Goal: Task Accomplishment & Management: Use online tool/utility

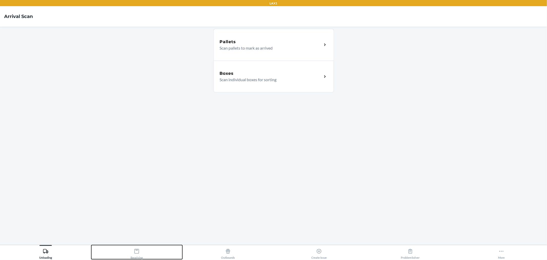
click at [135, 252] on icon at bounding box center [136, 250] width 5 height 5
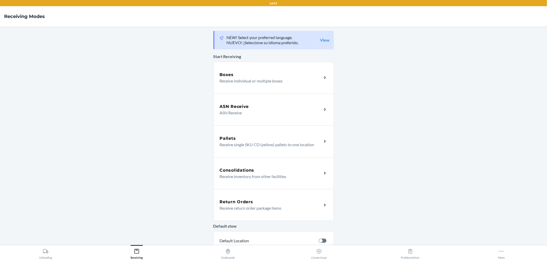
click at [257, 78] on p "Receive individual or multiple boxes" at bounding box center [269, 81] width 98 height 6
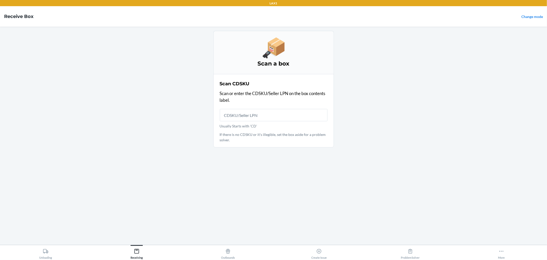
click at [262, 117] on input "Usually Starts with 'CD'" at bounding box center [274, 115] width 108 height 12
type input "KIN00000001682692"
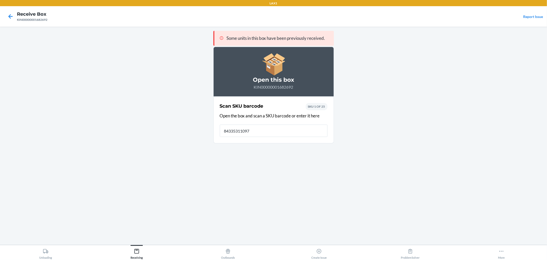
type input "843353110978"
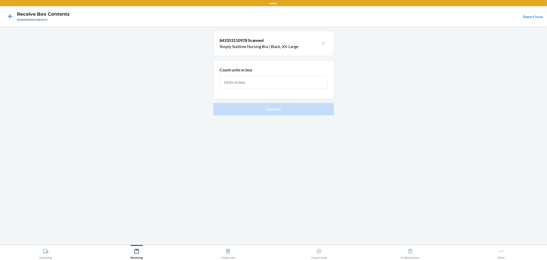
type input "3"
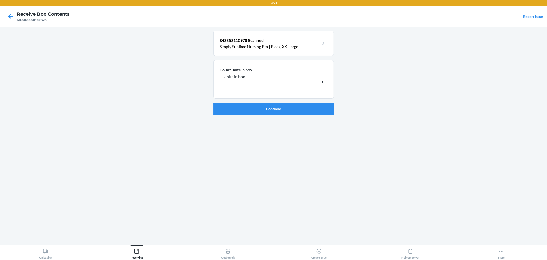
click button "Continue" at bounding box center [273, 109] width 121 height 12
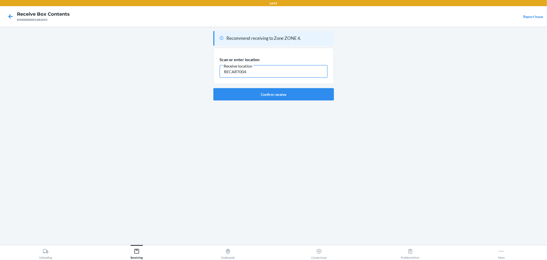
type input "RECART004"
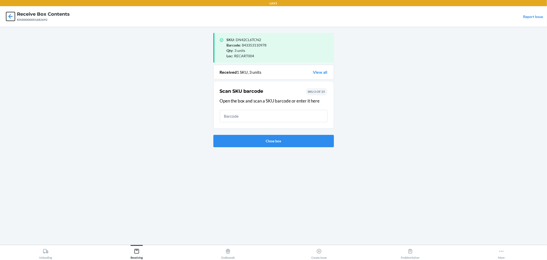
click at [11, 18] on icon at bounding box center [10, 16] width 9 height 9
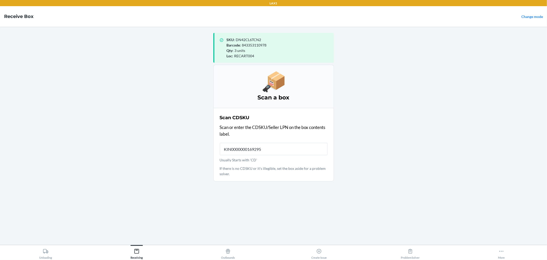
type input "KIN00000001692951"
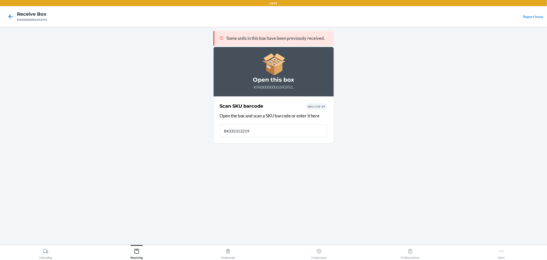
type input "843353132192"
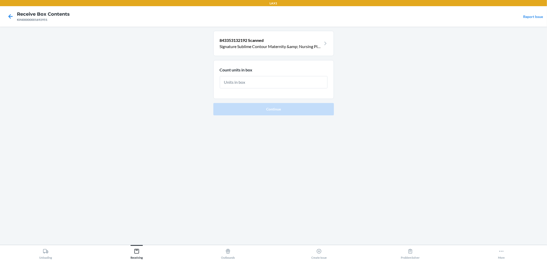
type input "3"
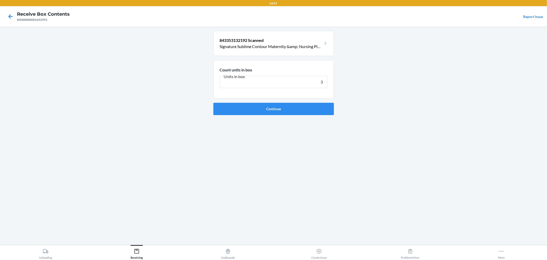
click button "Continue" at bounding box center [273, 109] width 121 height 12
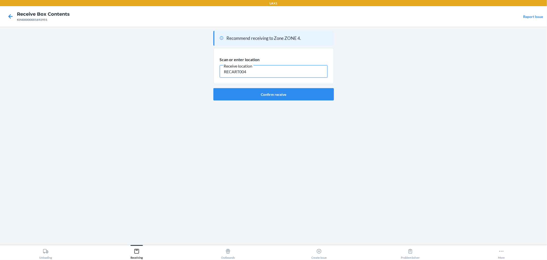
type input "RECART004"
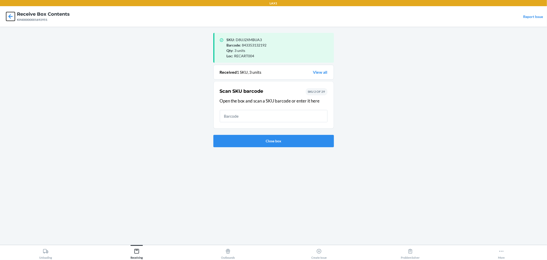
click at [7, 17] on icon at bounding box center [10, 16] width 9 height 9
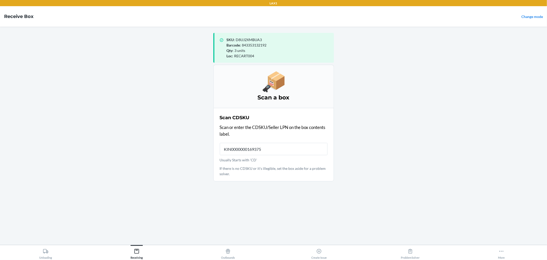
type input "KIN00000001693758"
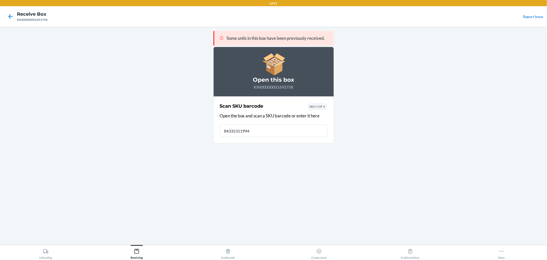
type input "843353119940"
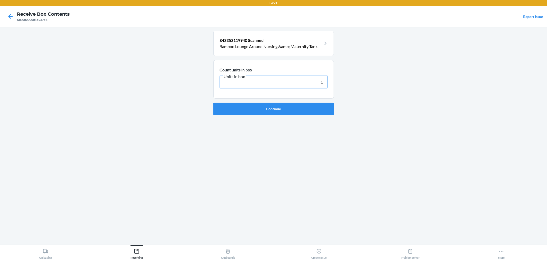
type input "19"
click button "Continue" at bounding box center [273, 109] width 121 height 12
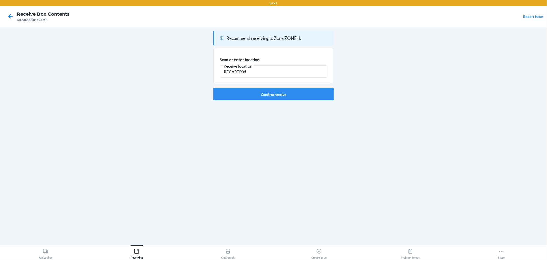
type input "RECART004"
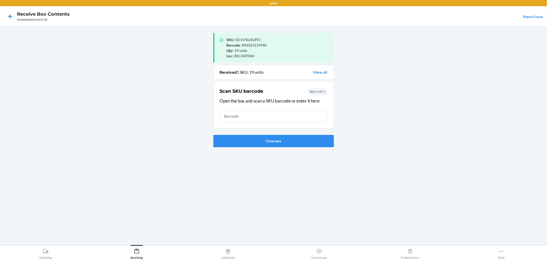
click at [19, 17] on div "KIN00000001693758" at bounding box center [43, 19] width 53 height 5
click at [14, 16] on icon at bounding box center [10, 16] width 9 height 9
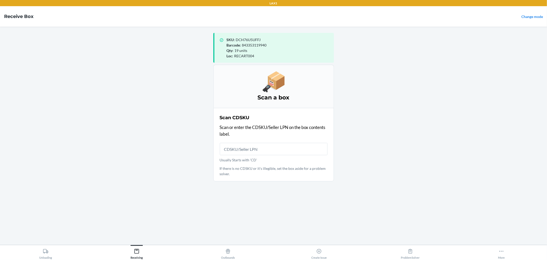
click at [182, 97] on main "SKU : DCH76U5UFFJ Barcode : 843353119940 Qty : 19 units Loc : RECART004 Scan a …" at bounding box center [273, 136] width 547 height 218
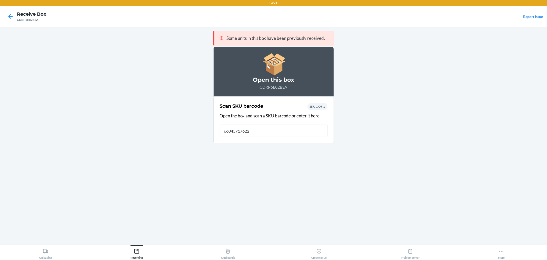
type input "660457176224"
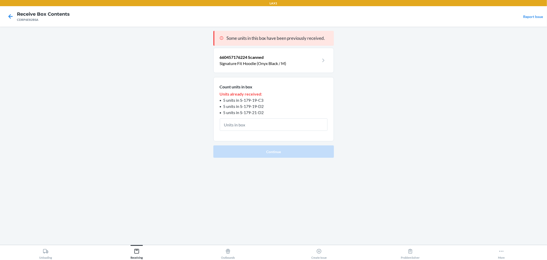
type input "1"
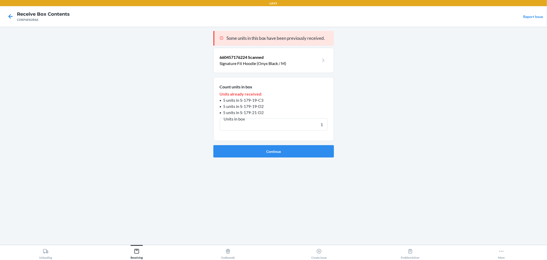
click button "Continue" at bounding box center [273, 151] width 121 height 12
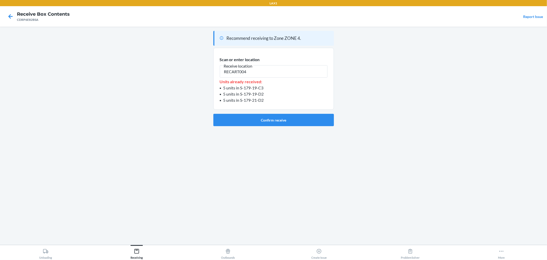
type input "RECART004"
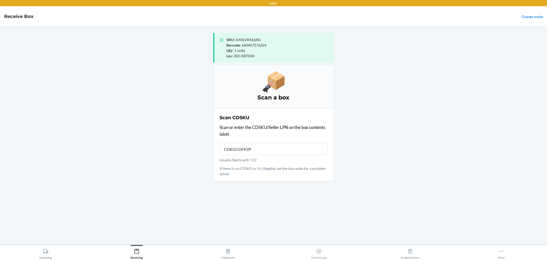
type input "CDKGCDFP2PZ"
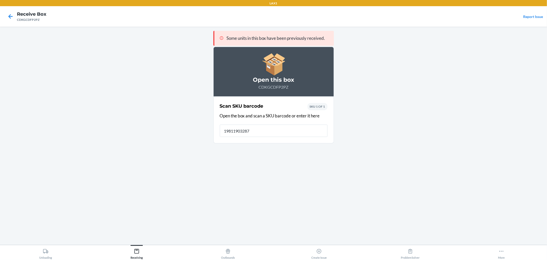
type input "198119032873"
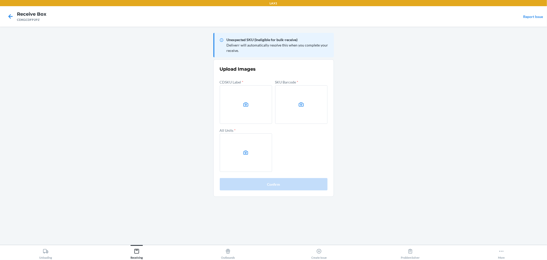
click at [429, 44] on main "Unexpected SKU (Ineligible for bulk-receive) Deliverr will automatically resolv…" at bounding box center [273, 136] width 547 height 218
click at [246, 104] on icon at bounding box center [246, 104] width 6 height 6
click at [0, 0] on input "file" at bounding box center [0, 0] width 0 height 0
click at [291, 89] on label at bounding box center [301, 104] width 52 height 38
click at [0, 0] on input "file" at bounding box center [0, 0] width 0 height 0
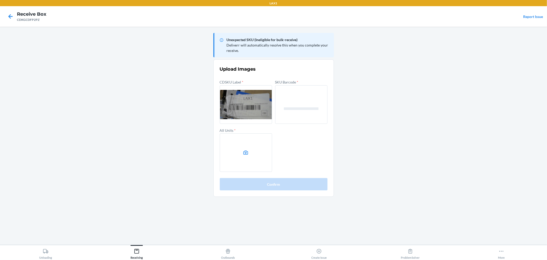
click at [234, 145] on label at bounding box center [246, 152] width 52 height 38
click at [0, 0] on input "file" at bounding box center [0, 0] width 0 height 0
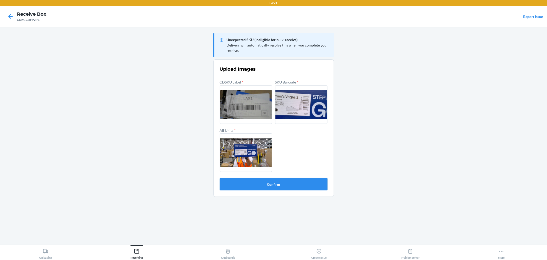
click at [275, 181] on button "Confirm" at bounding box center [274, 184] width 108 height 12
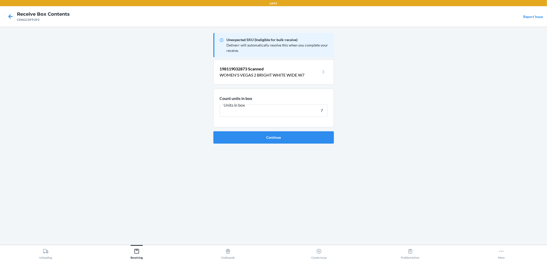
type input "7"
click at [213, 131] on button "Continue" at bounding box center [273, 137] width 121 height 12
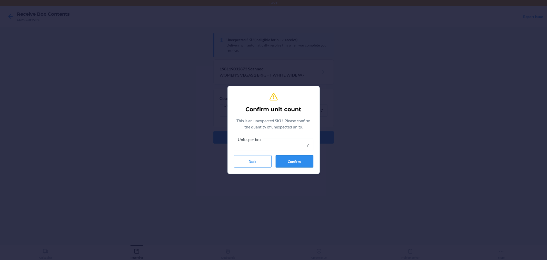
type input "7"
click at [308, 161] on button "Confirm" at bounding box center [295, 161] width 38 height 12
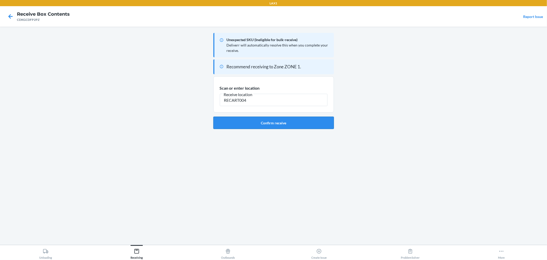
type input "RECART004"
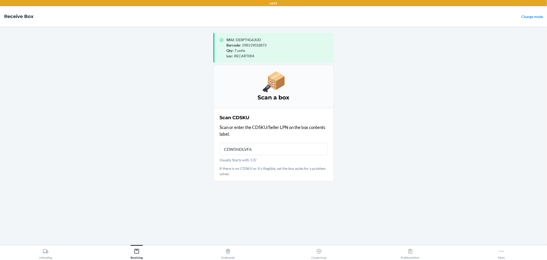
type input "CDW5NDLVF6E"
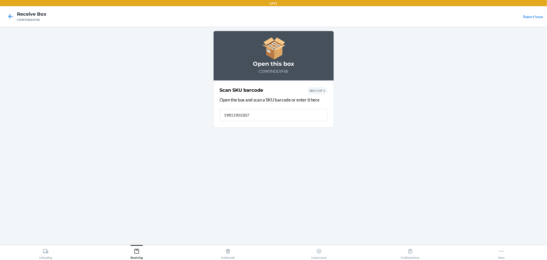
type input "198119033078"
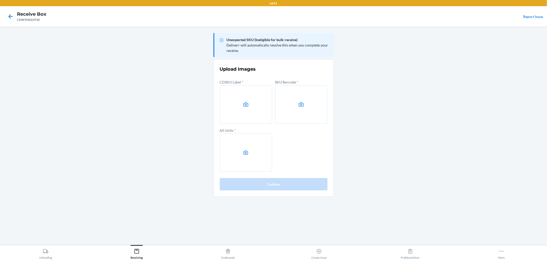
click at [366, 77] on main "Unexpected SKU (Ineligible for bulk-receive) Deliverr will automatically resolv…" at bounding box center [273, 136] width 547 height 218
click at [234, 103] on label at bounding box center [246, 104] width 52 height 38
click at [0, 0] on input "file" at bounding box center [0, 0] width 0 height 0
click at [306, 113] on label at bounding box center [301, 104] width 52 height 38
click at [0, 0] on input "file" at bounding box center [0, 0] width 0 height 0
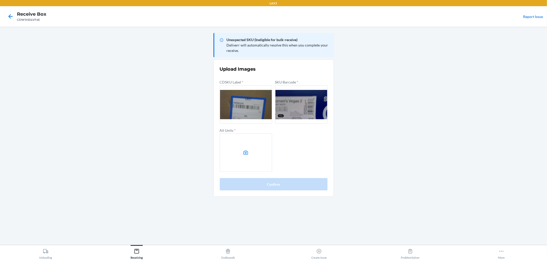
click at [257, 143] on label at bounding box center [246, 152] width 52 height 38
click at [0, 0] on input "file" at bounding box center [0, 0] width 0 height 0
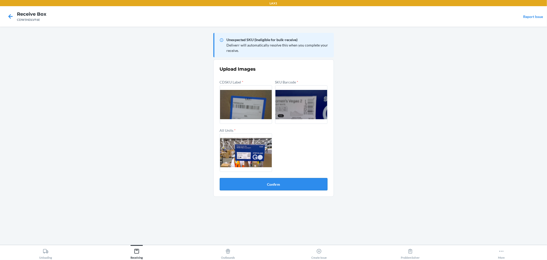
click at [315, 186] on button "Confirm" at bounding box center [274, 184] width 108 height 12
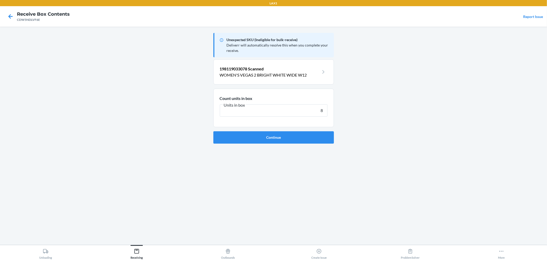
type input "8"
click at [213, 131] on button "Continue" at bounding box center [273, 137] width 121 height 12
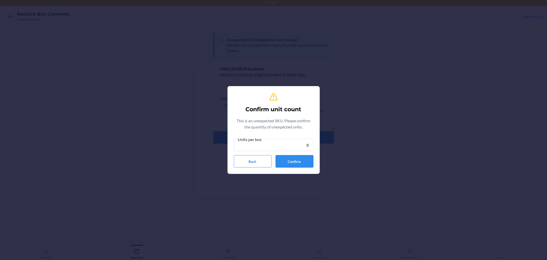
type input "8"
click at [290, 162] on button "Confirm" at bounding box center [295, 161] width 38 height 12
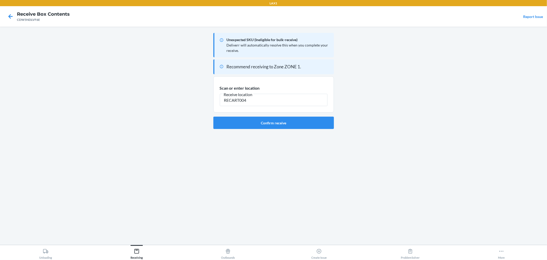
type input "RECART004"
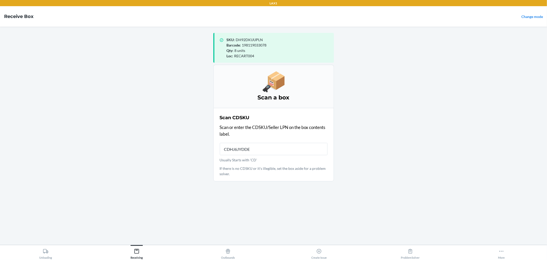
type input "CDHJ6JYDDEF"
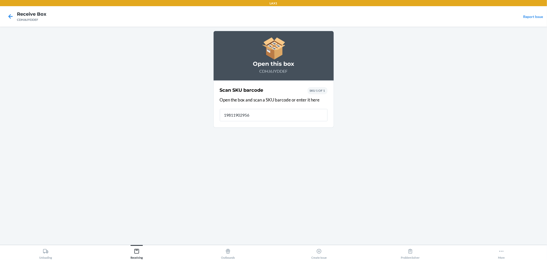
type input "198119029569"
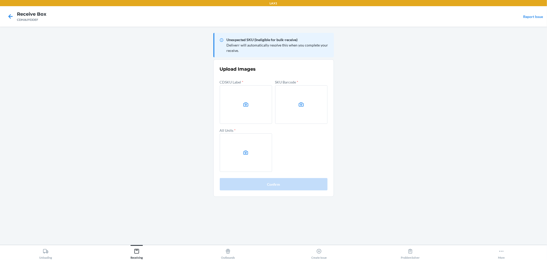
click at [521, 151] on main "Unexpected SKU (Ineligible for bulk-receive) Deliverr will automatically resolv…" at bounding box center [273, 136] width 547 height 218
click at [250, 107] on label at bounding box center [246, 104] width 52 height 38
click at [0, 0] on input "file" at bounding box center [0, 0] width 0 height 0
click at [309, 103] on label at bounding box center [301, 104] width 52 height 38
click at [0, 0] on input "file" at bounding box center [0, 0] width 0 height 0
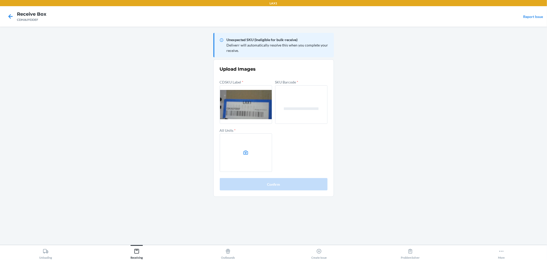
click at [253, 144] on label at bounding box center [246, 152] width 52 height 38
click at [0, 0] on input "file" at bounding box center [0, 0] width 0 height 0
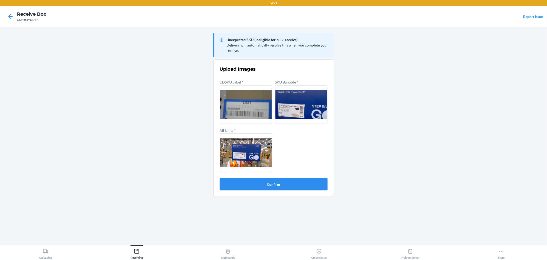
click at [290, 182] on button "Confirm" at bounding box center [274, 184] width 108 height 12
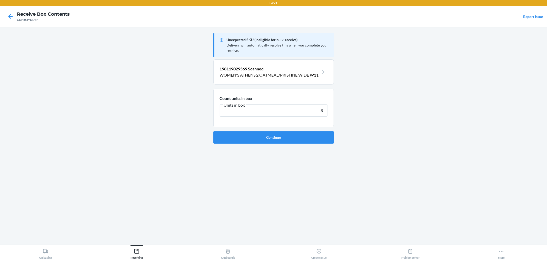
type input "8"
click at [213, 131] on button "Continue" at bounding box center [273, 137] width 121 height 12
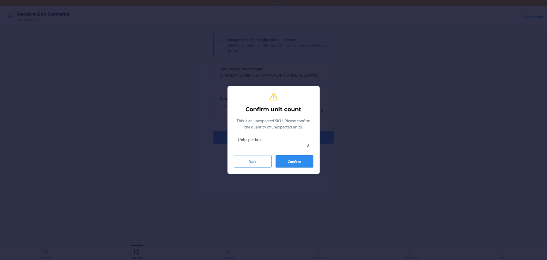
type input "8"
click at [296, 162] on button "Confirm" at bounding box center [295, 161] width 38 height 12
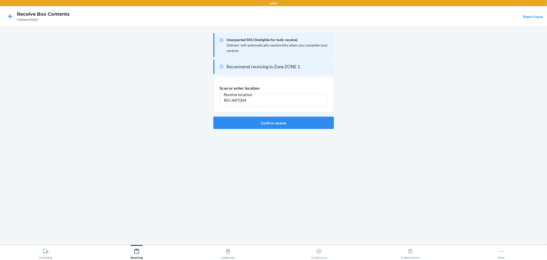
type input "RECART004"
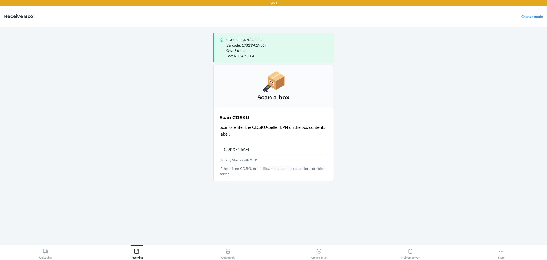
type input "CDKX7N6AFJ5"
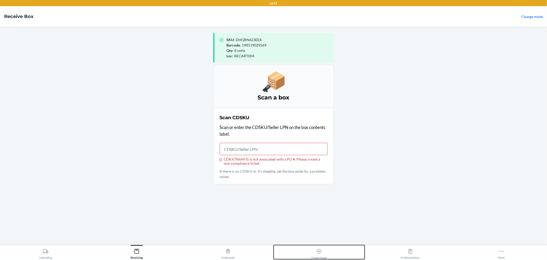
click at [321, 255] on div "Create Issue" at bounding box center [318, 252] width 15 height 13
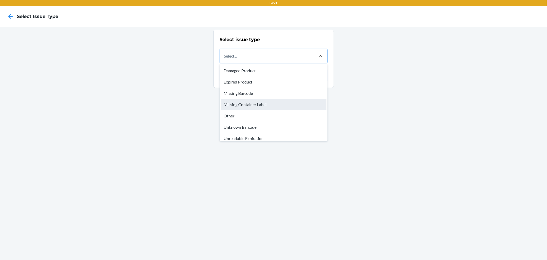
click at [263, 104] on div "Missing Container Label" at bounding box center [274, 104] width 106 height 11
click at [225, 59] on input "option Missing Container Label focused, 4 of 8. 8 results available. Use Up and…" at bounding box center [224, 56] width 1 height 6
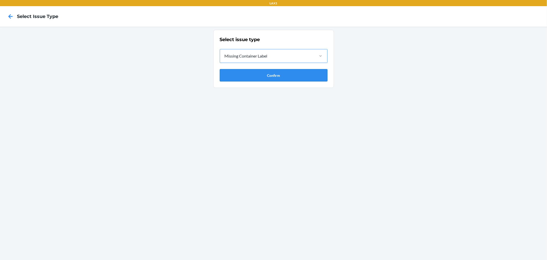
click at [264, 71] on button "Confirm" at bounding box center [274, 75] width 108 height 12
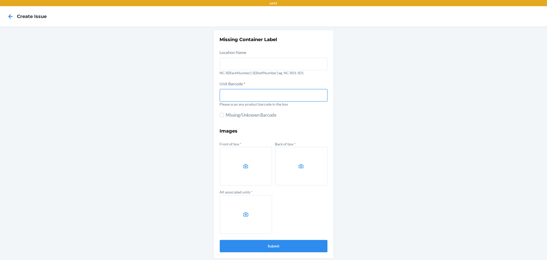
click at [242, 99] on input "text" at bounding box center [274, 95] width 108 height 12
type input "843085154431"
click at [220, 240] on button "Submit" at bounding box center [274, 246] width 108 height 12
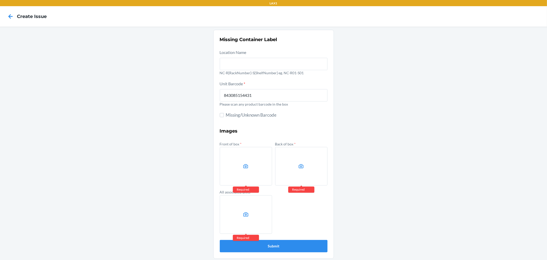
click at [307, 124] on form "Location Name NC-R{RackNumber}-S{ShelfNumber} eg. NC-R01-S01 Unit Barcode * 843…" at bounding box center [274, 150] width 108 height 203
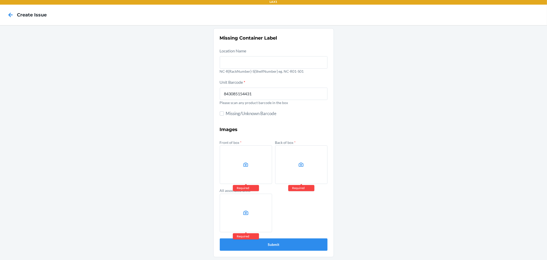
click at [408, 69] on div "Missing Container Label Location Name NC-R{RackNumber}-S{ShelfNumber} eg. NC-R0…" at bounding box center [273, 142] width 547 height 235
click at [233, 167] on label at bounding box center [246, 164] width 52 height 38
click at [0, 0] on input "file" at bounding box center [0, 0] width 0 height 0
click at [305, 162] on label at bounding box center [301, 164] width 52 height 38
click at [0, 0] on input "file" at bounding box center [0, 0] width 0 height 0
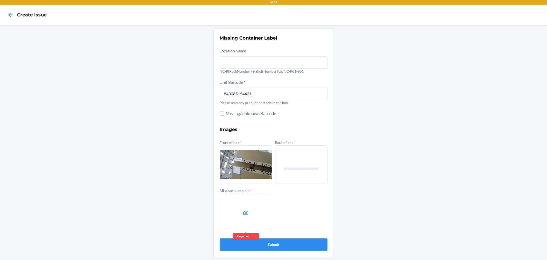
click at [240, 208] on label at bounding box center [246, 212] width 52 height 38
click at [0, 0] on input "file" at bounding box center [0, 0] width 0 height 0
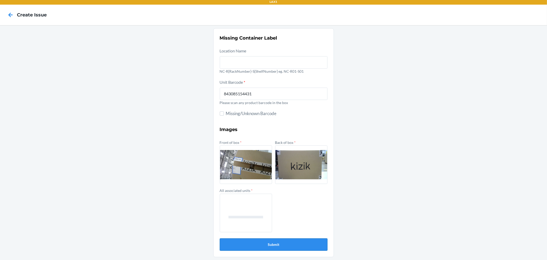
click at [271, 244] on button "Submit" at bounding box center [274, 244] width 108 height 12
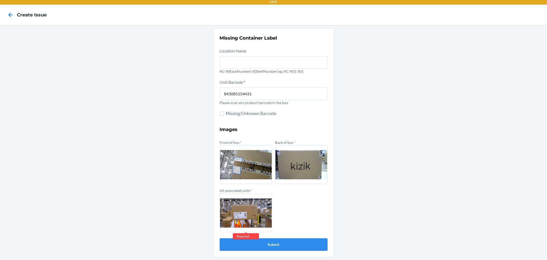
click at [276, 241] on button "Submit" at bounding box center [274, 244] width 108 height 12
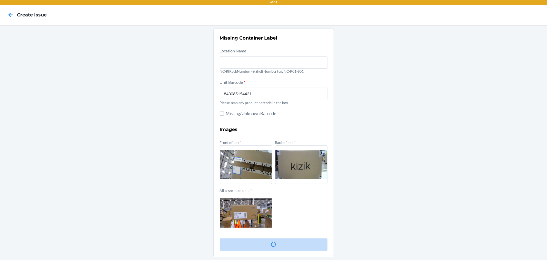
scroll to position [0, 0]
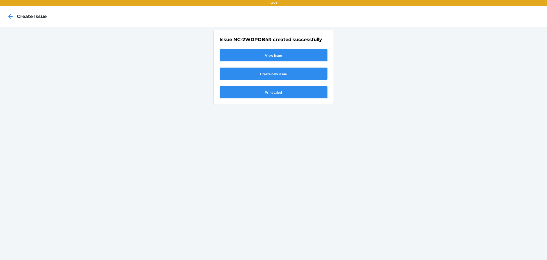
click at [273, 56] on link "View Issue" at bounding box center [274, 55] width 108 height 12
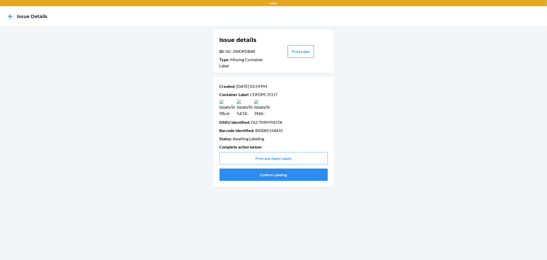
click at [294, 50] on button "Print Label" at bounding box center [301, 51] width 26 height 12
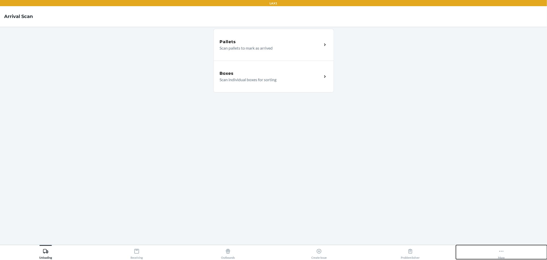
click at [502, 252] on icon at bounding box center [502, 251] width 6 height 6
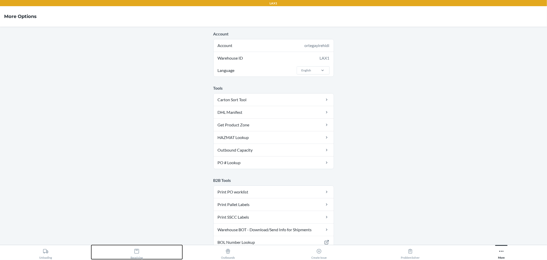
drag, startPoint x: 133, startPoint y: 254, endPoint x: 142, endPoint y: 254, distance: 8.2
click at [137, 254] on div "Receiving" at bounding box center [137, 252] width 12 height 13
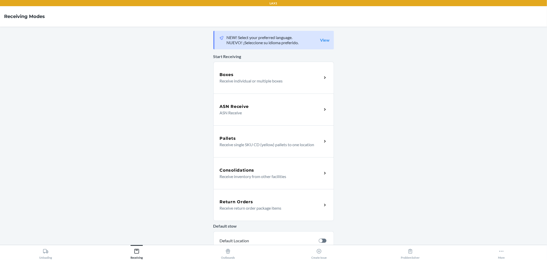
click at [252, 85] on div "Boxes Receive individual or multiple boxes" at bounding box center [273, 78] width 121 height 32
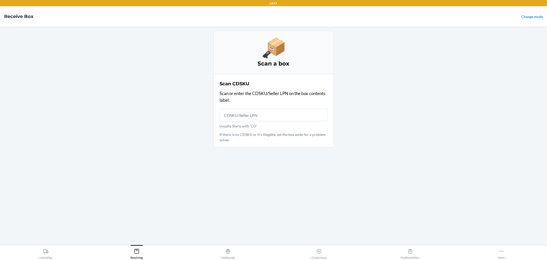
click at [240, 111] on input "Usually Starts with 'CD'" at bounding box center [274, 115] width 108 height 12
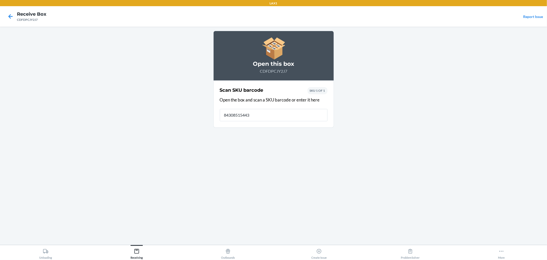
type input "843085154431"
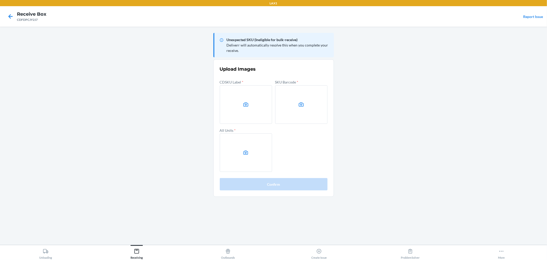
click at [244, 98] on label at bounding box center [246, 104] width 52 height 38
click at [0, 0] on input "file" at bounding box center [0, 0] width 0 height 0
click at [294, 98] on label at bounding box center [301, 104] width 52 height 38
click at [0, 0] on input "file" at bounding box center [0, 0] width 0 height 0
click at [251, 148] on label at bounding box center [246, 152] width 52 height 38
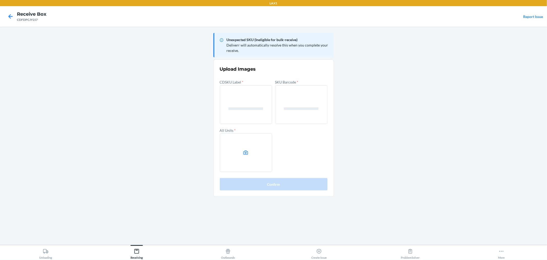
click at [0, 0] on input "file" at bounding box center [0, 0] width 0 height 0
click at [241, 106] on label at bounding box center [246, 104] width 52 height 38
click at [0, 0] on input "file" at bounding box center [0, 0] width 0 height 0
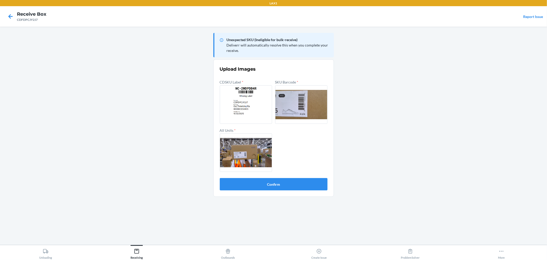
click at [400, 73] on main "Unexpected SKU (Ineligible for bulk-receive) Deliverr will automatically resolv…" at bounding box center [273, 136] width 547 height 218
click at [306, 181] on button "Confirm" at bounding box center [274, 184] width 108 height 12
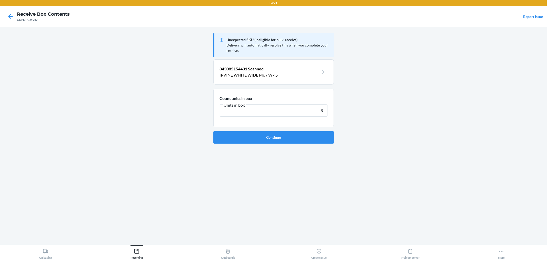
type input "8"
click at [213, 131] on button "Continue" at bounding box center [273, 137] width 121 height 12
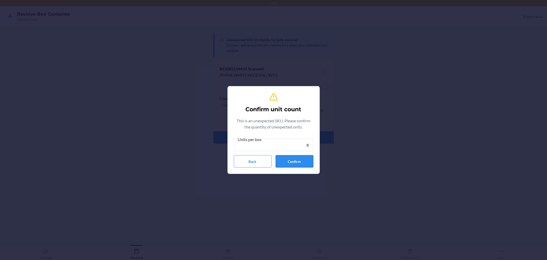
type input "8"
click at [302, 161] on button "Confirm" at bounding box center [295, 161] width 38 height 12
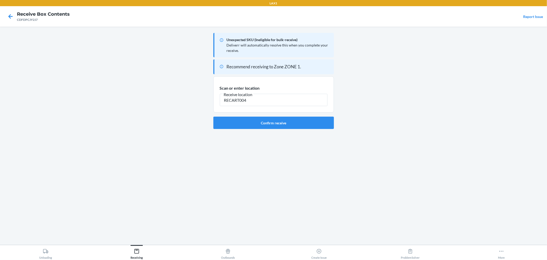
type input "RECART004"
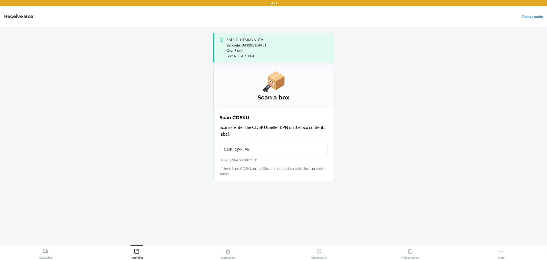
type input "CDKTQ9FT9EZ"
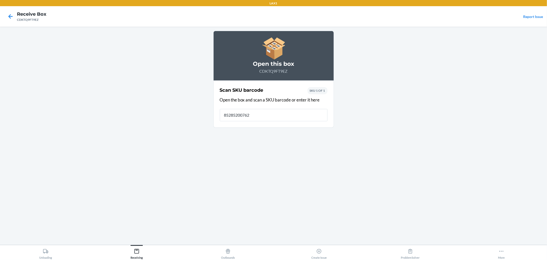
type input "852852007627"
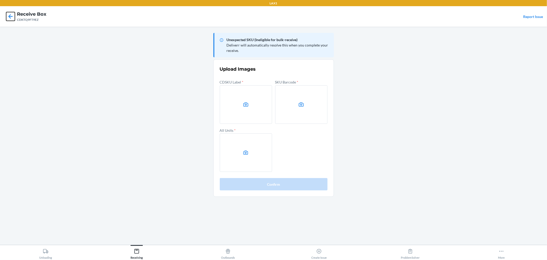
click at [9, 15] on icon at bounding box center [10, 16] width 9 height 9
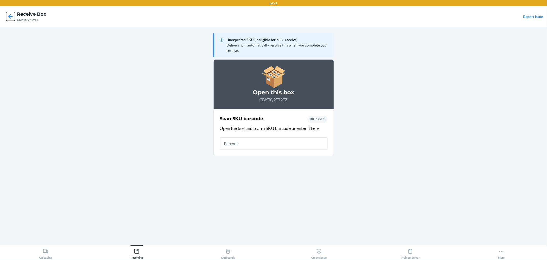
click at [9, 19] on icon at bounding box center [10, 16] width 9 height 9
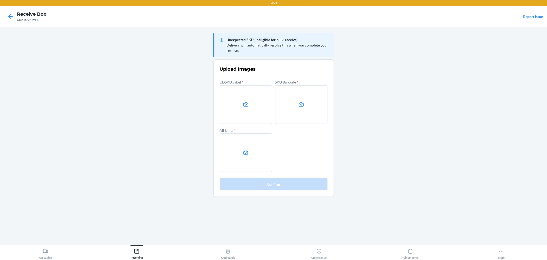
click at [394, 59] on main "Unexpected SKU (Ineligible for bulk-receive) Deliverr will automatically resolv…" at bounding box center [273, 136] width 547 height 218
click at [235, 111] on label at bounding box center [246, 104] width 52 height 38
click at [0, 0] on input "file" at bounding box center [0, 0] width 0 height 0
click at [282, 101] on label at bounding box center [301, 104] width 52 height 38
click at [0, 0] on input "file" at bounding box center [0, 0] width 0 height 0
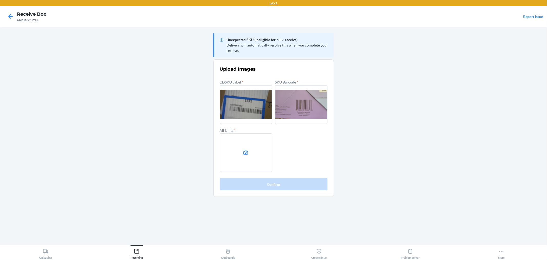
click at [242, 152] on label at bounding box center [246, 152] width 52 height 38
click at [0, 0] on input "file" at bounding box center [0, 0] width 0 height 0
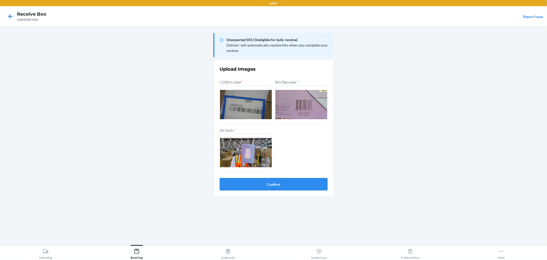
click at [295, 185] on button "Confirm" at bounding box center [274, 184] width 108 height 12
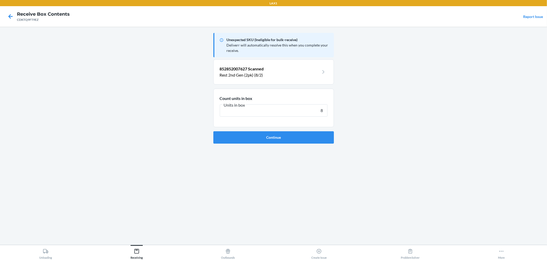
type input "8"
click at [213, 131] on button "Continue" at bounding box center [273, 137] width 121 height 12
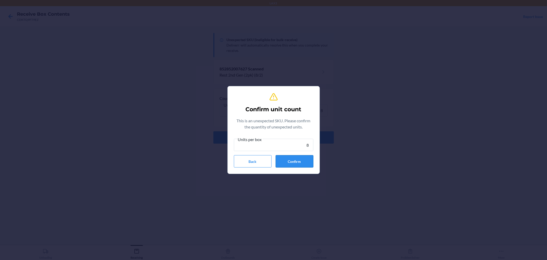
type input "8"
click at [289, 160] on button "Confirm" at bounding box center [295, 161] width 38 height 12
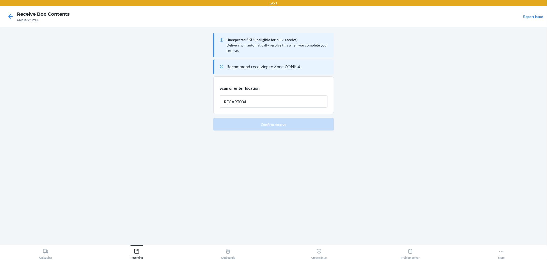
type input "RECART004"
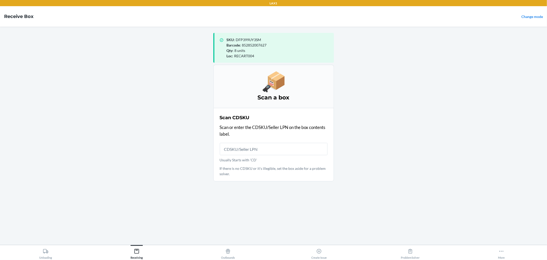
click at [381, 104] on main "SKU : DFP399UY3SM Barcode : 852852007627 Qty : 8 units Loc : RECART004 Scan a b…" at bounding box center [273, 136] width 547 height 218
click at [180, 85] on main "SKU : DFP399UY3SM Barcode : 852852007627 Qty : 8 units Loc : RECART004 Scan a b…" at bounding box center [273, 136] width 547 height 218
click at [262, 146] on input "Usually Starts with 'CD'" at bounding box center [274, 149] width 108 height 12
type input "CDAVZT9Z7B"
click at [243, 146] on input "CDAVZT9Z7B not found. Please scan a valid CDSKU." at bounding box center [274, 149] width 108 height 12
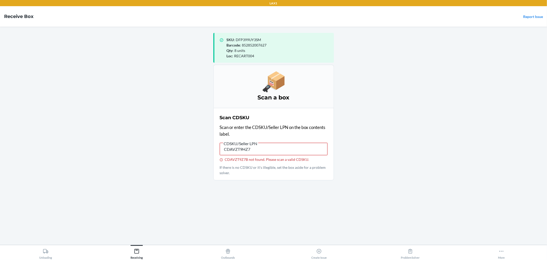
type input "CDAVZT9HZ7B"
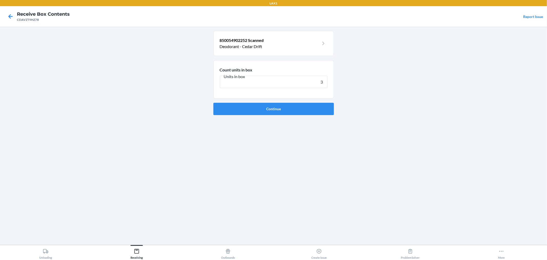
type input "36"
click button "Continue" at bounding box center [273, 109] width 121 height 12
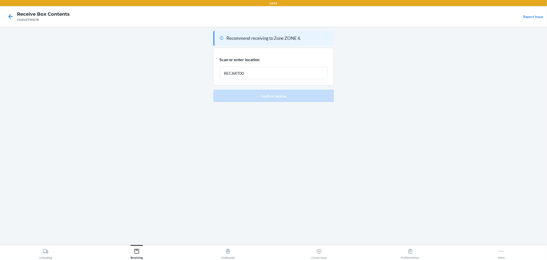
type input "RECART004"
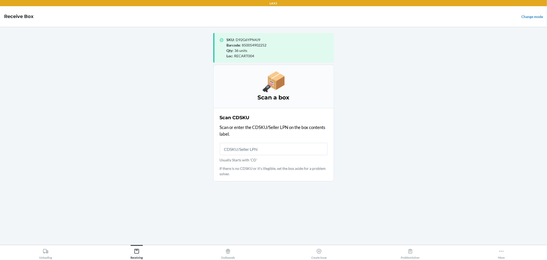
click at [397, 145] on main "SKU : D92G6YPN4J9 Barcode : 850054902252 Qty : 36 units Loc : RECART004 Scan a …" at bounding box center [273, 136] width 547 height 218
click at [146, 134] on main "SKU : D92G6YPN4J9 Barcode : 850054902252 Qty : 36 units Loc : RECART004 Scan a …" at bounding box center [273, 136] width 547 height 218
click at [499, 250] on icon at bounding box center [502, 251] width 6 height 6
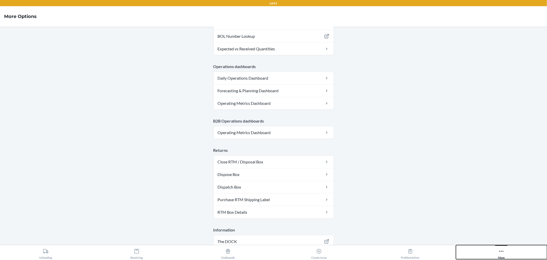
scroll to position [234, 0]
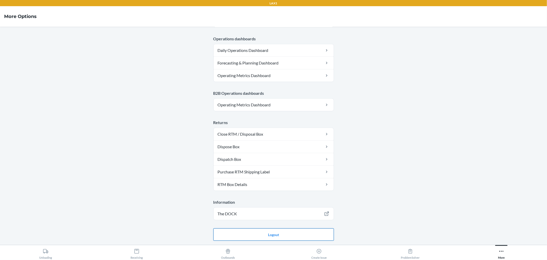
click at [271, 235] on button "Logout" at bounding box center [273, 234] width 121 height 12
